Goal: Information Seeking & Learning: Understand process/instructions

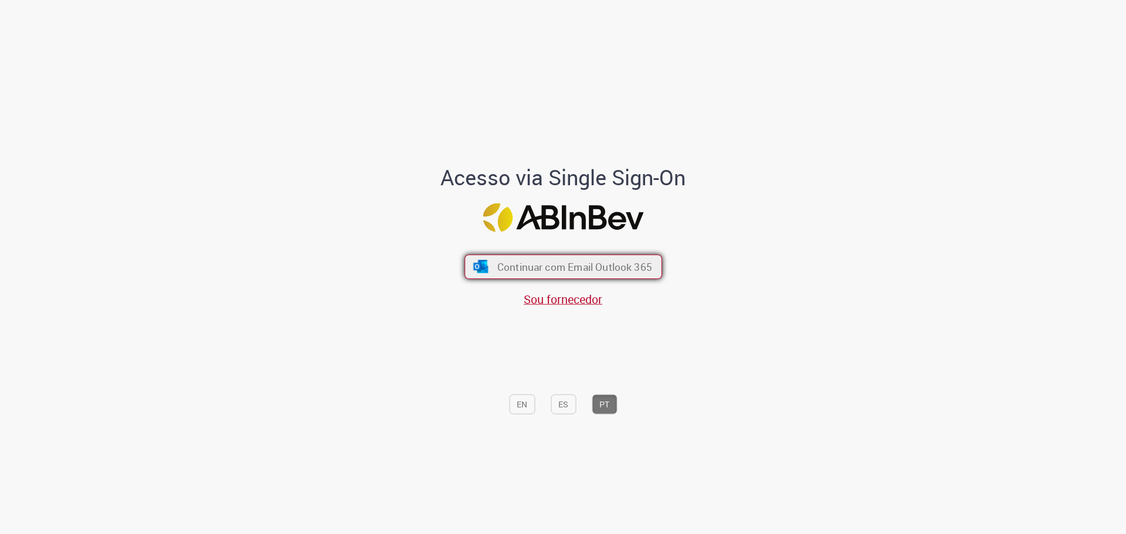
click at [601, 269] on span "Continuar com Email Outlook 365" at bounding box center [574, 266] width 155 height 13
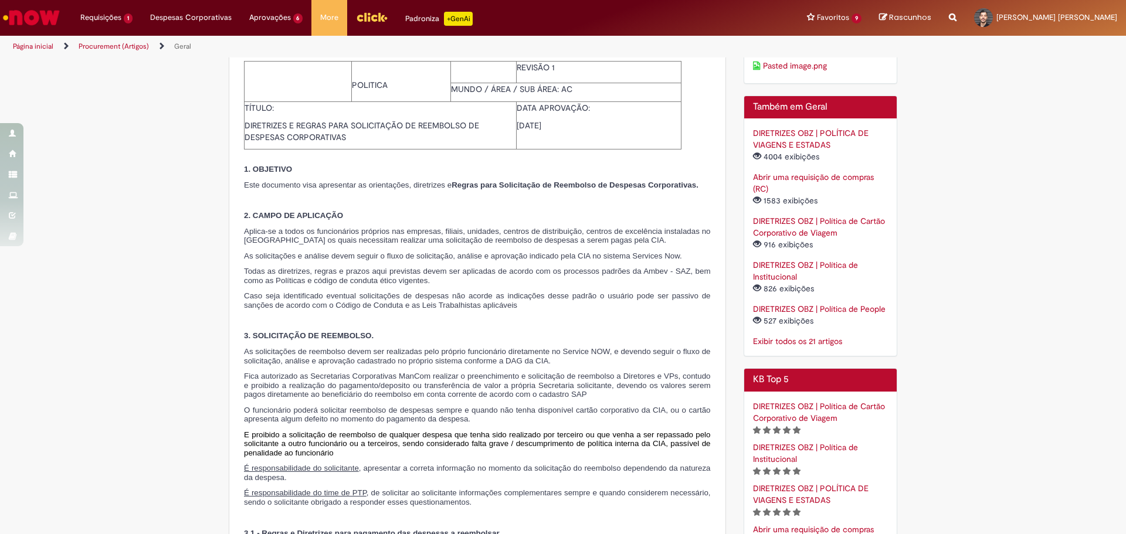
scroll to position [469, 0]
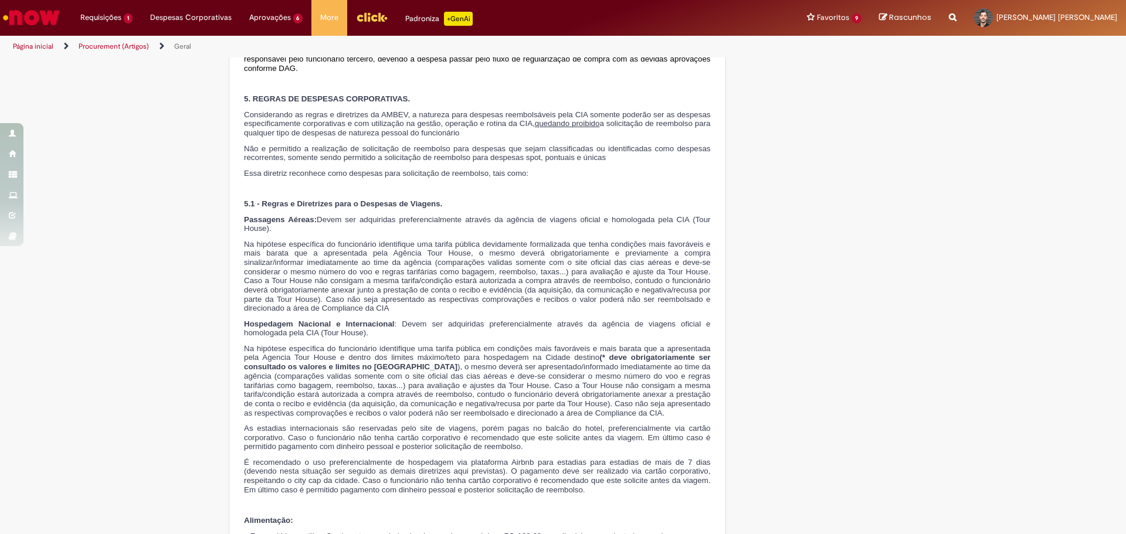
scroll to position [1989, 0]
drag, startPoint x: 735, startPoint y: 247, endPoint x: 744, endPoint y: 253, distance: 10.3
